Goal: Communication & Community: Connect with others

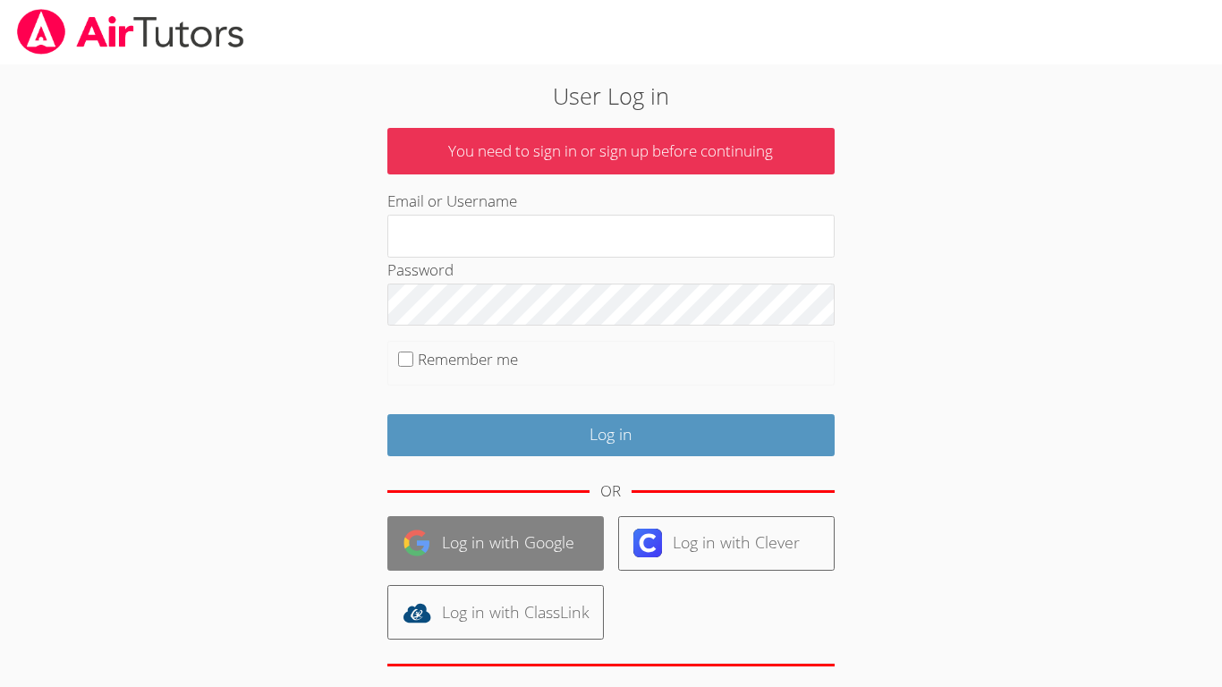
click at [540, 538] on link "Log in with Google" at bounding box center [495, 543] width 216 height 55
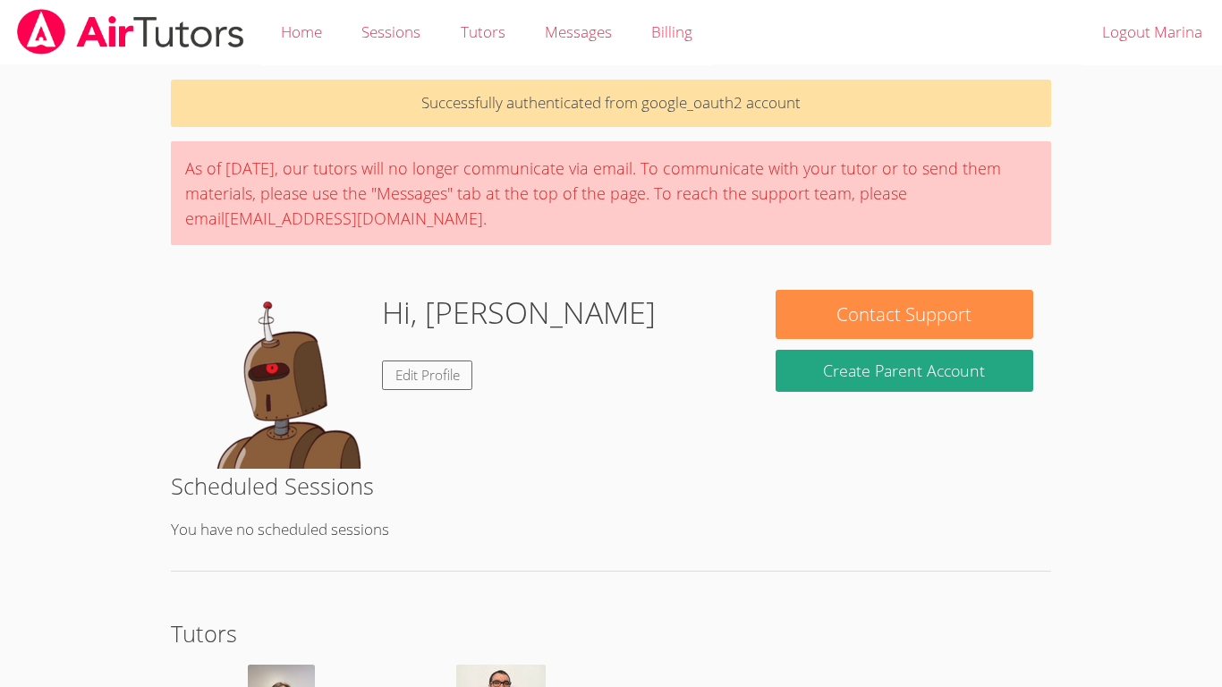
scroll to position [186, 0]
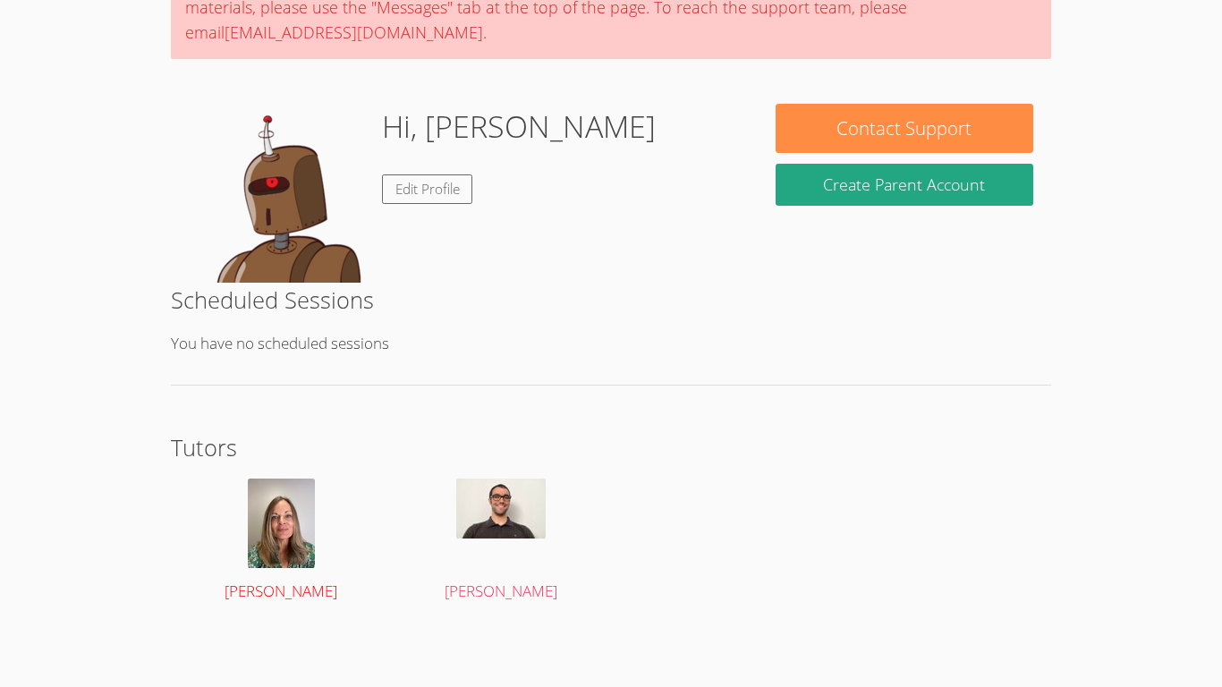
click at [285, 560] on img at bounding box center [281, 522] width 67 height 89
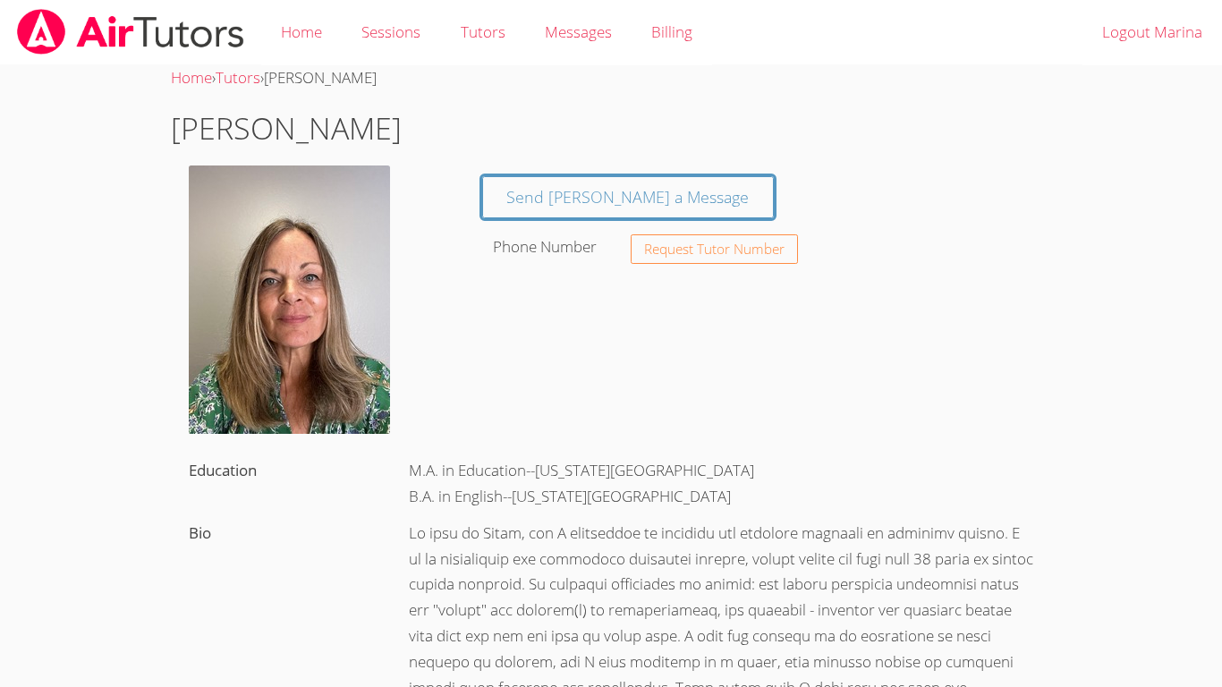
click at [503, 227] on div "Send Kathy a Message Phone Number Request Tutor Number" at bounding box center [757, 217] width 587 height 104
click at [535, 203] on link "Send Kathy a Message" at bounding box center [628, 197] width 292 height 42
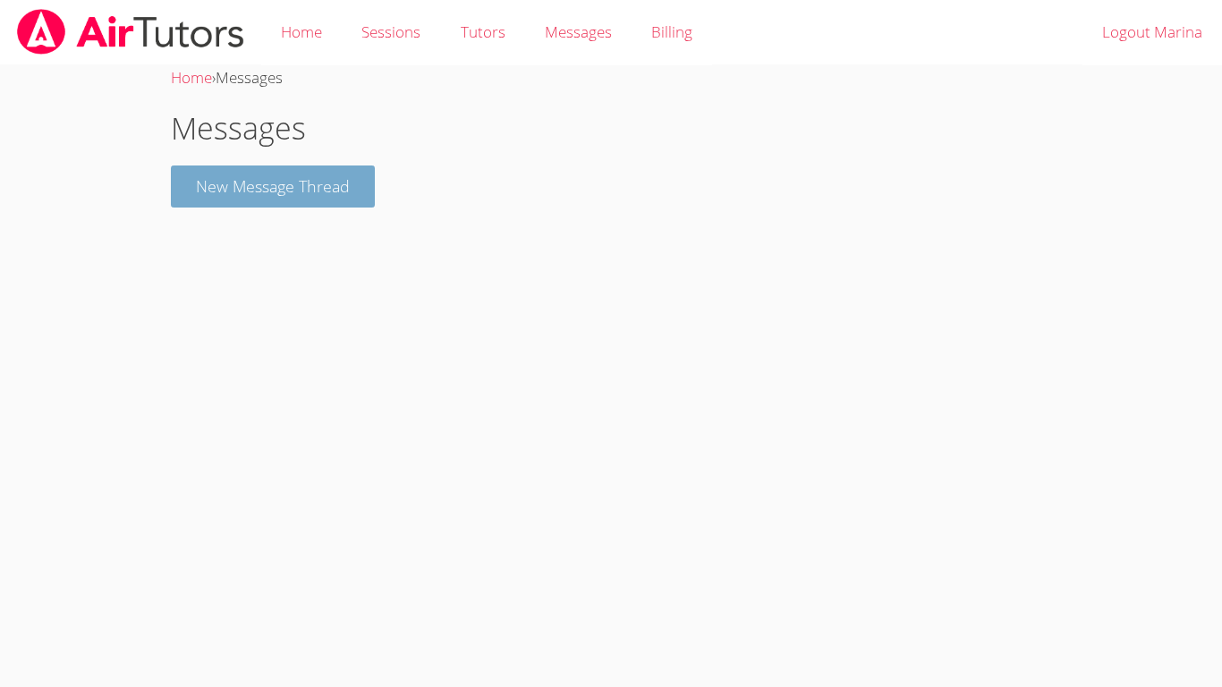
click at [326, 201] on button "New Message Thread" at bounding box center [273, 186] width 204 height 42
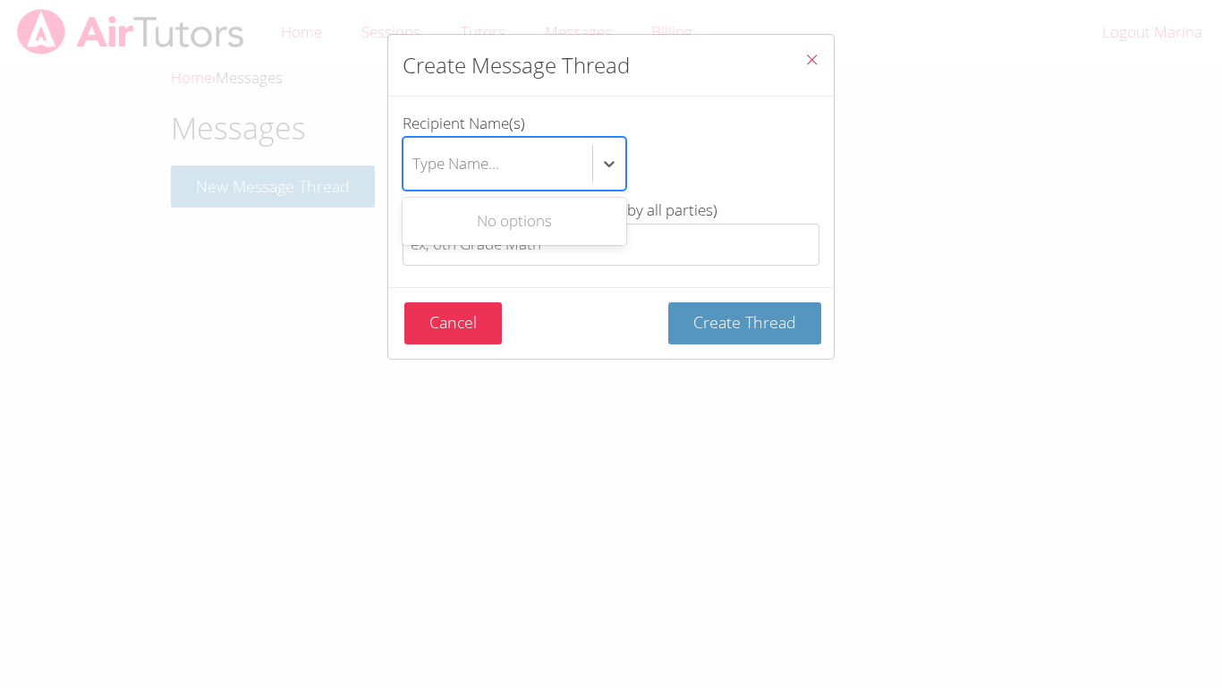
click at [478, 175] on div "Type Name..." at bounding box center [455, 163] width 87 height 26
click at [414, 175] on input "Recipient Name(s) Use Up and Down to choose options, press Enter to select the …" at bounding box center [413, 163] width 2 height 41
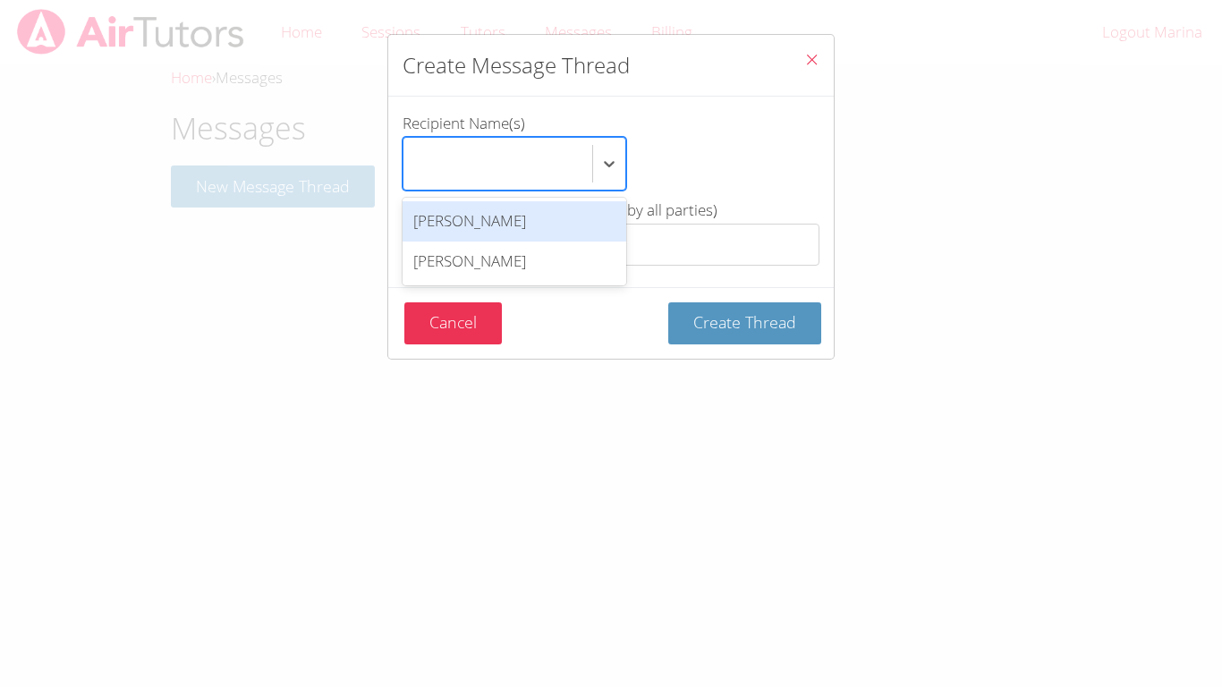
click at [532, 224] on div "Kathy Alves" at bounding box center [514, 221] width 224 height 40
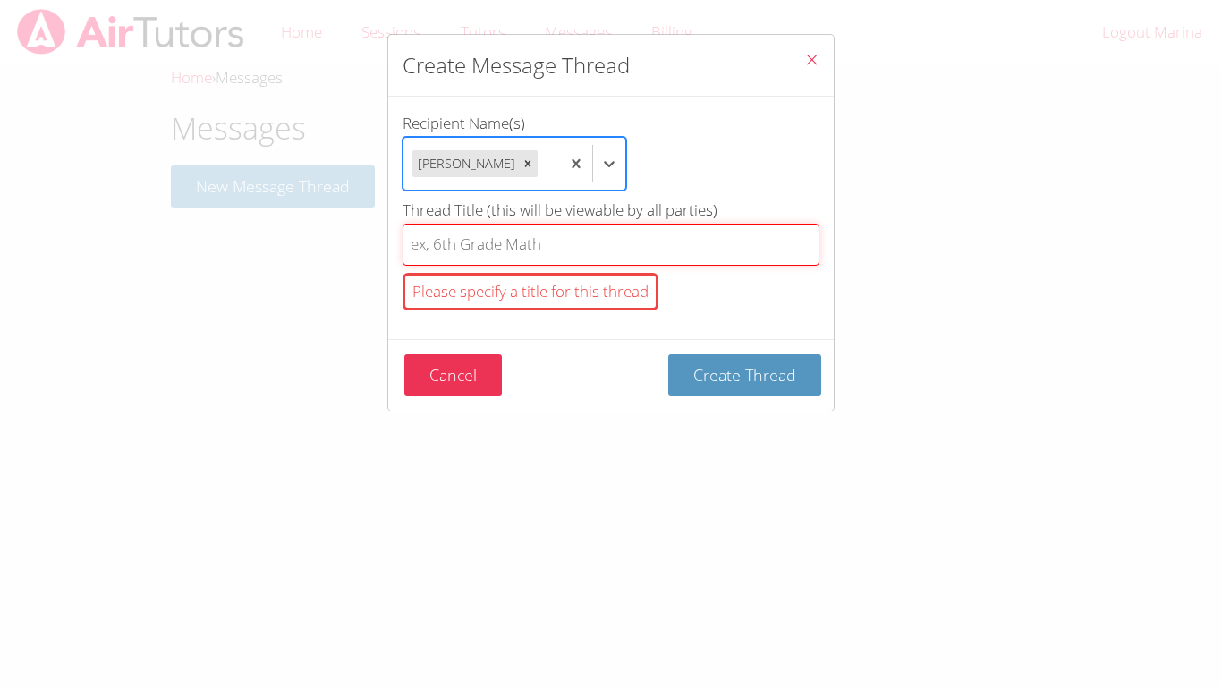
click at [535, 247] on input "Thread Title (this will be viewable by all parties) Please specify a title for …" at bounding box center [610, 245] width 417 height 42
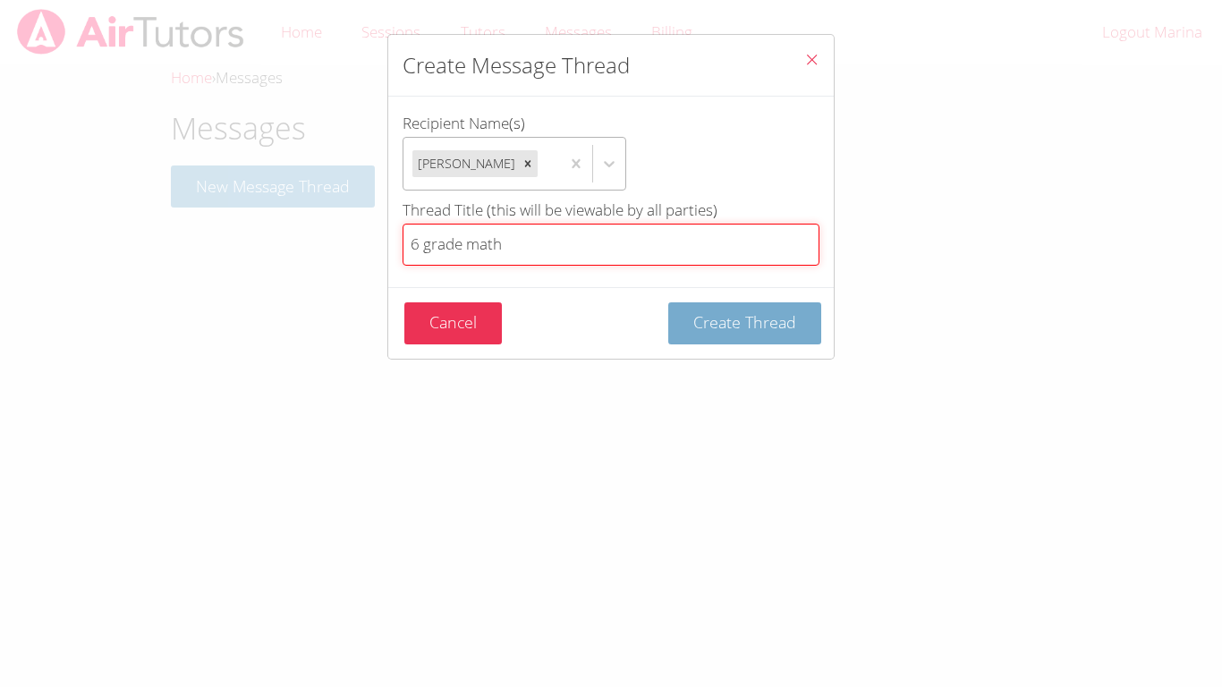
type input "6 grade math"
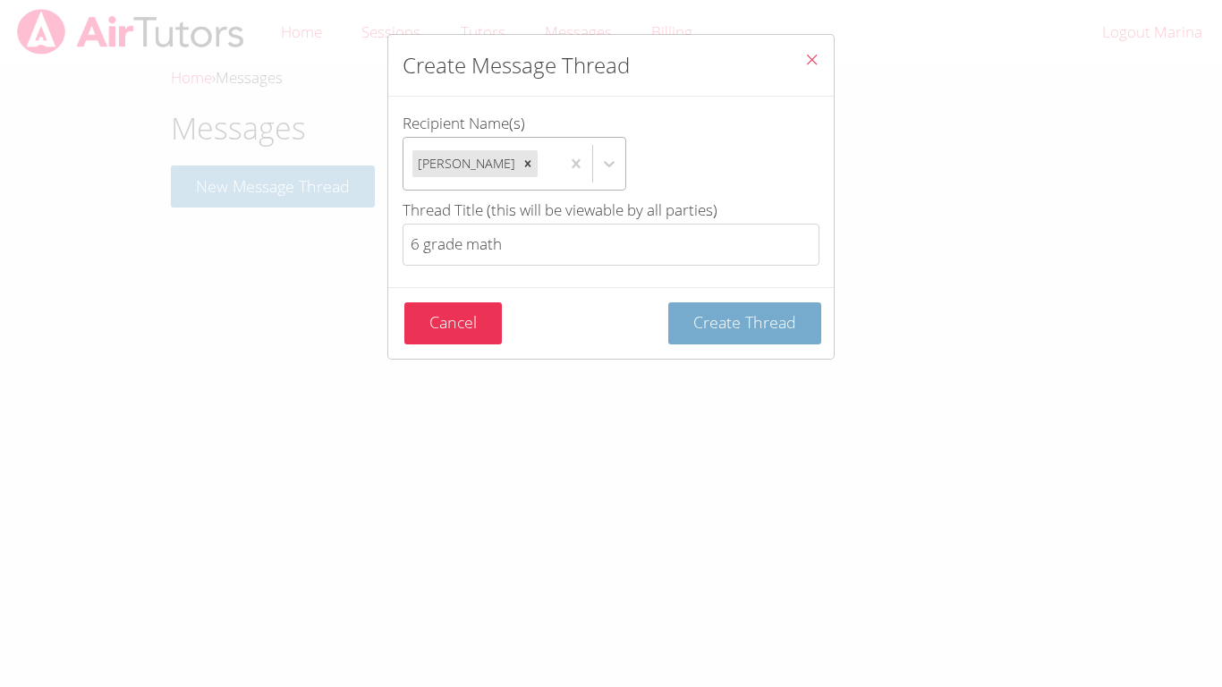
click at [781, 312] on span "Create Thread" at bounding box center [744, 321] width 103 height 21
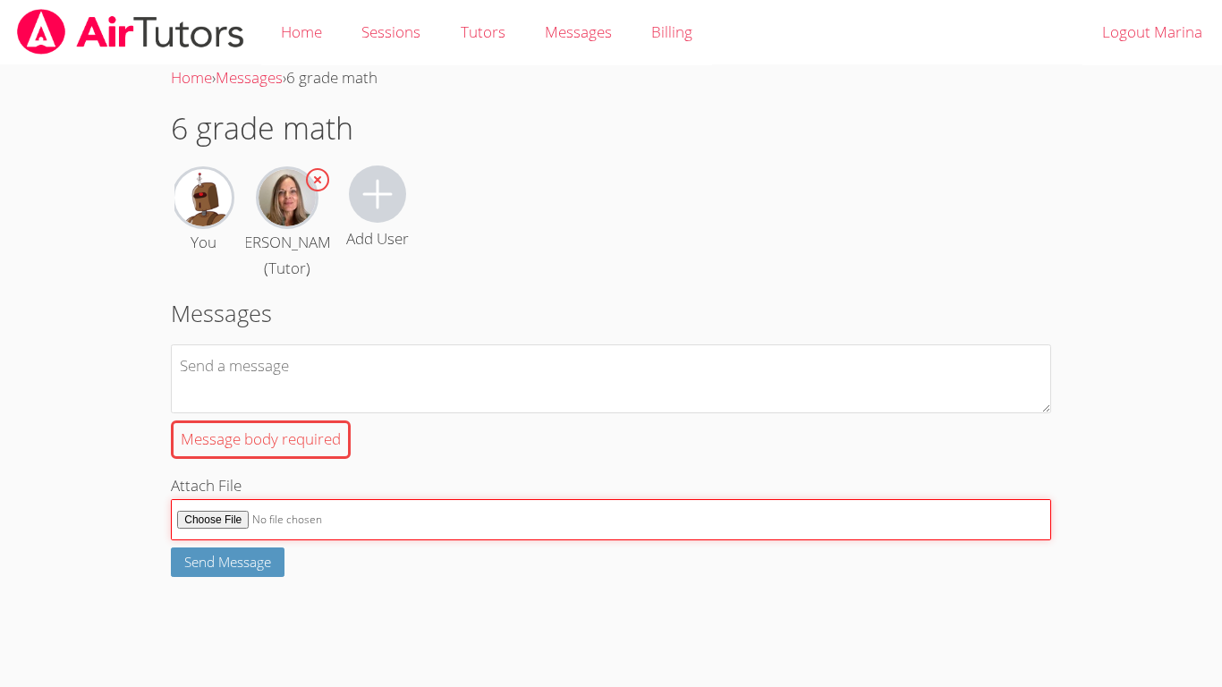
click at [228, 467] on form "Message body required Attach File Send Message" at bounding box center [611, 460] width 880 height 233
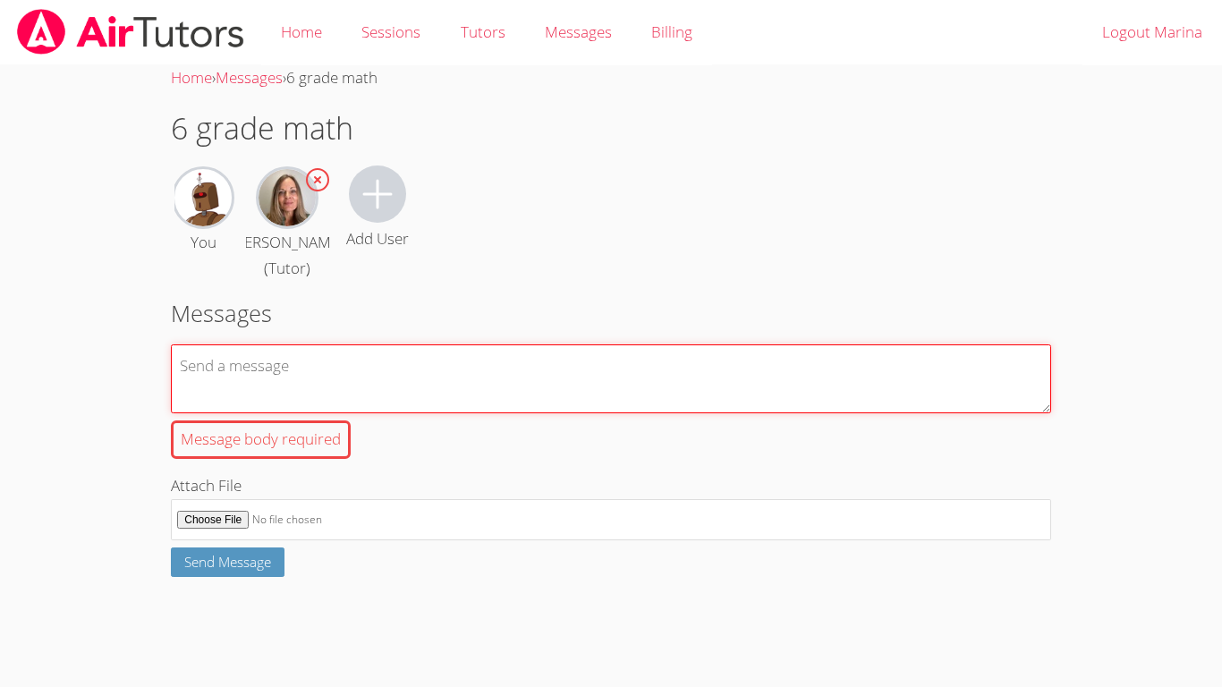
click at [343, 409] on textarea "Message body required" at bounding box center [611, 378] width 880 height 69
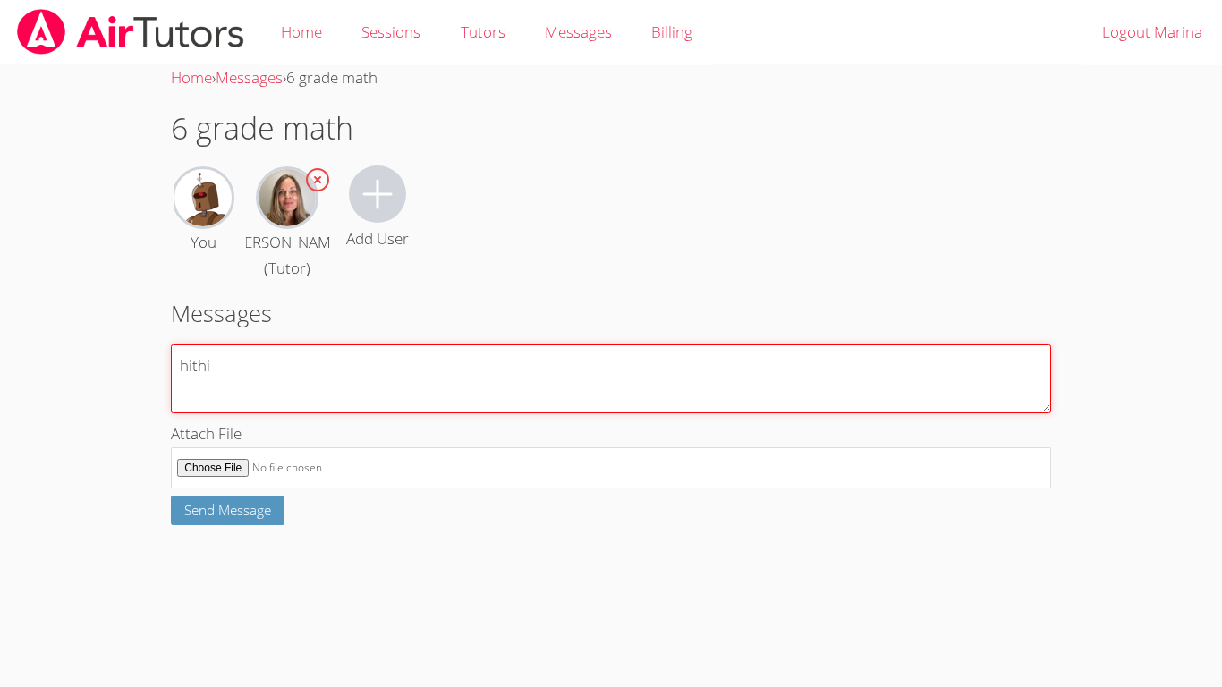
type textarea "hithid"
type textarea "hi this ibd qpih"
